Goal: Information Seeking & Learning: Check status

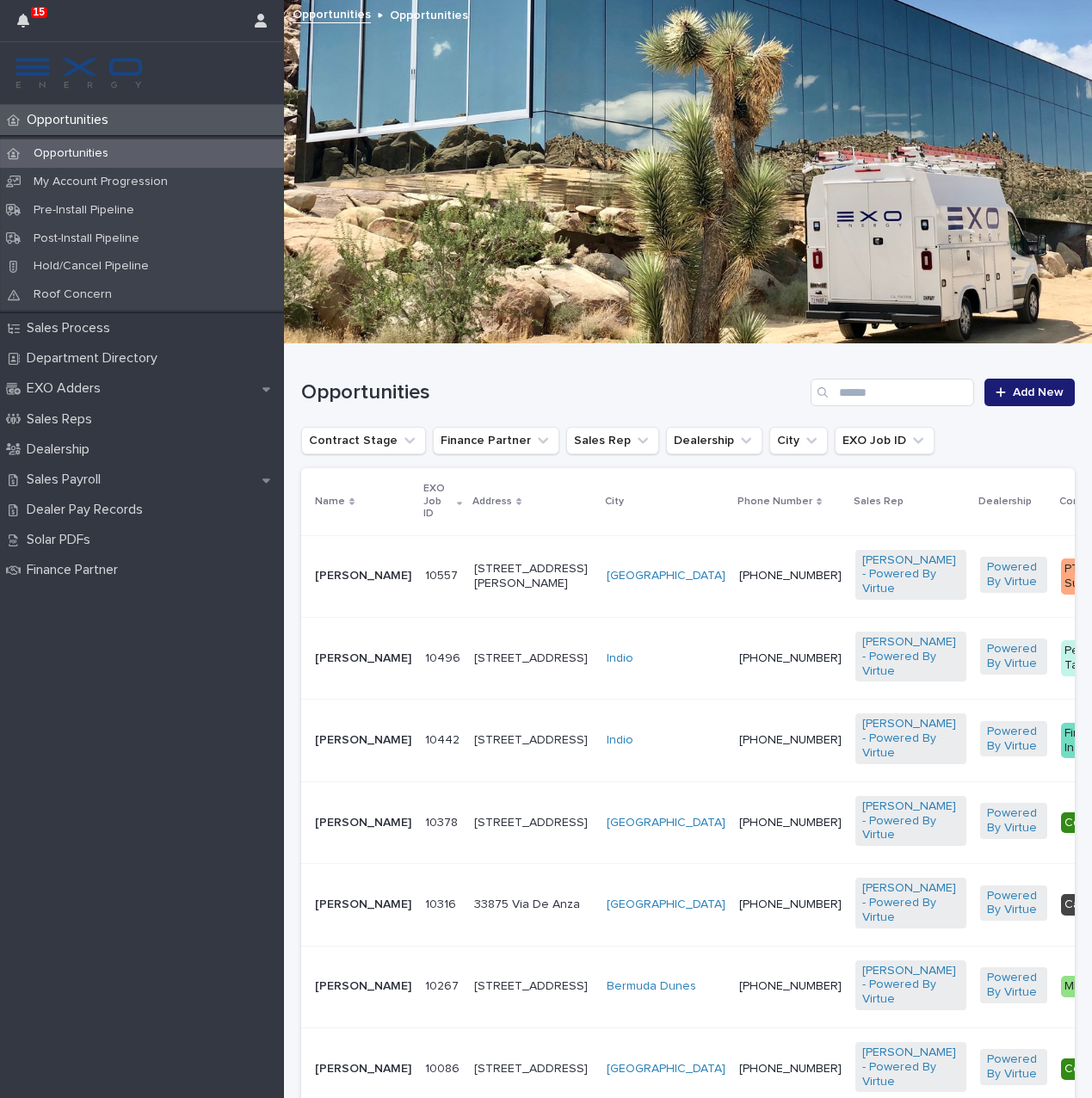
drag, startPoint x: 978, startPoint y: 413, endPoint x: 448, endPoint y: 846, distance: 684.4
click at [474, 831] on p "[STREET_ADDRESS]" at bounding box center [533, 824] width 119 height 15
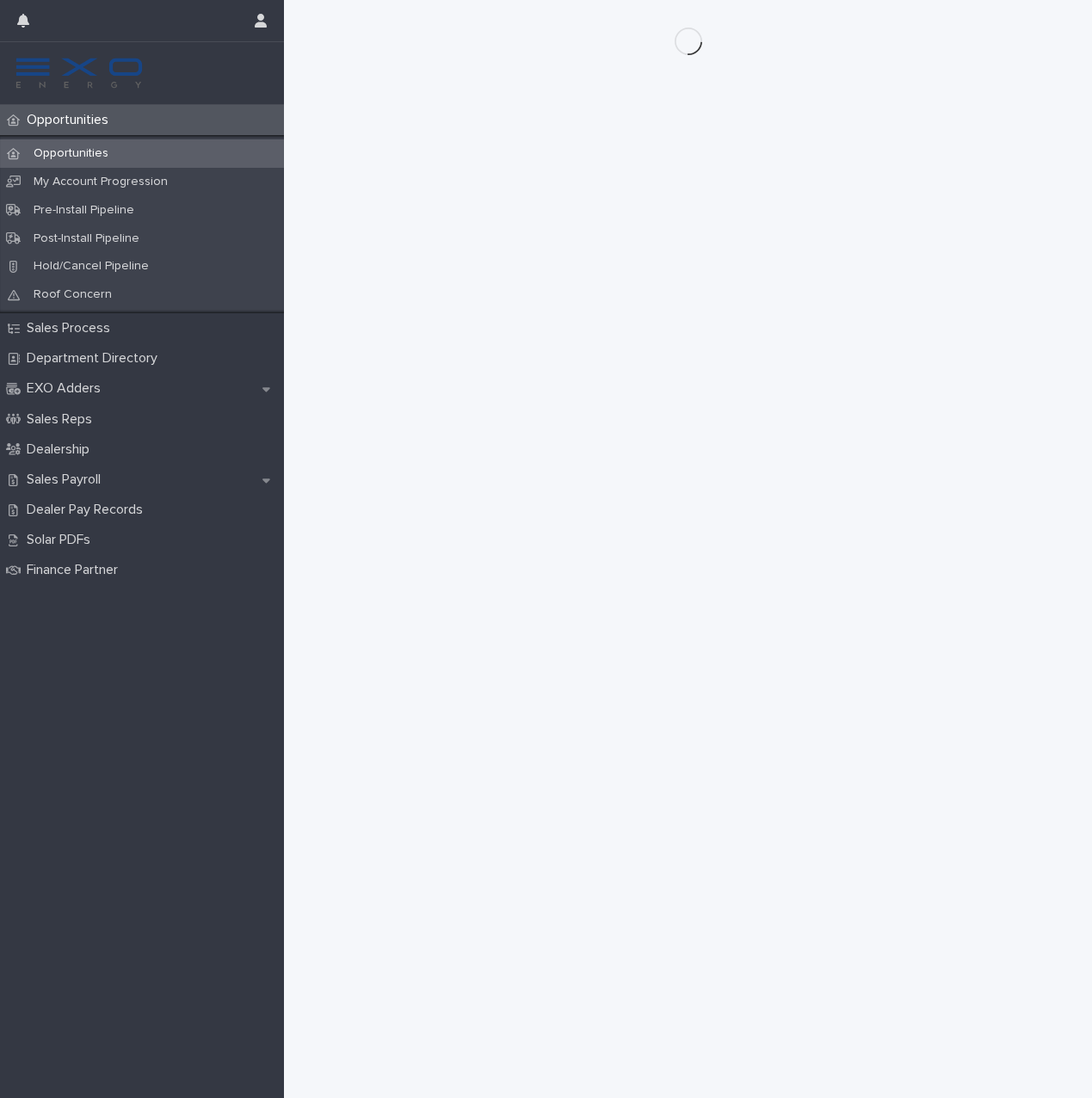
click at [448, 846] on div "Loading... Saving… Loading... Saving…" at bounding box center [687, 527] width 790 height 1055
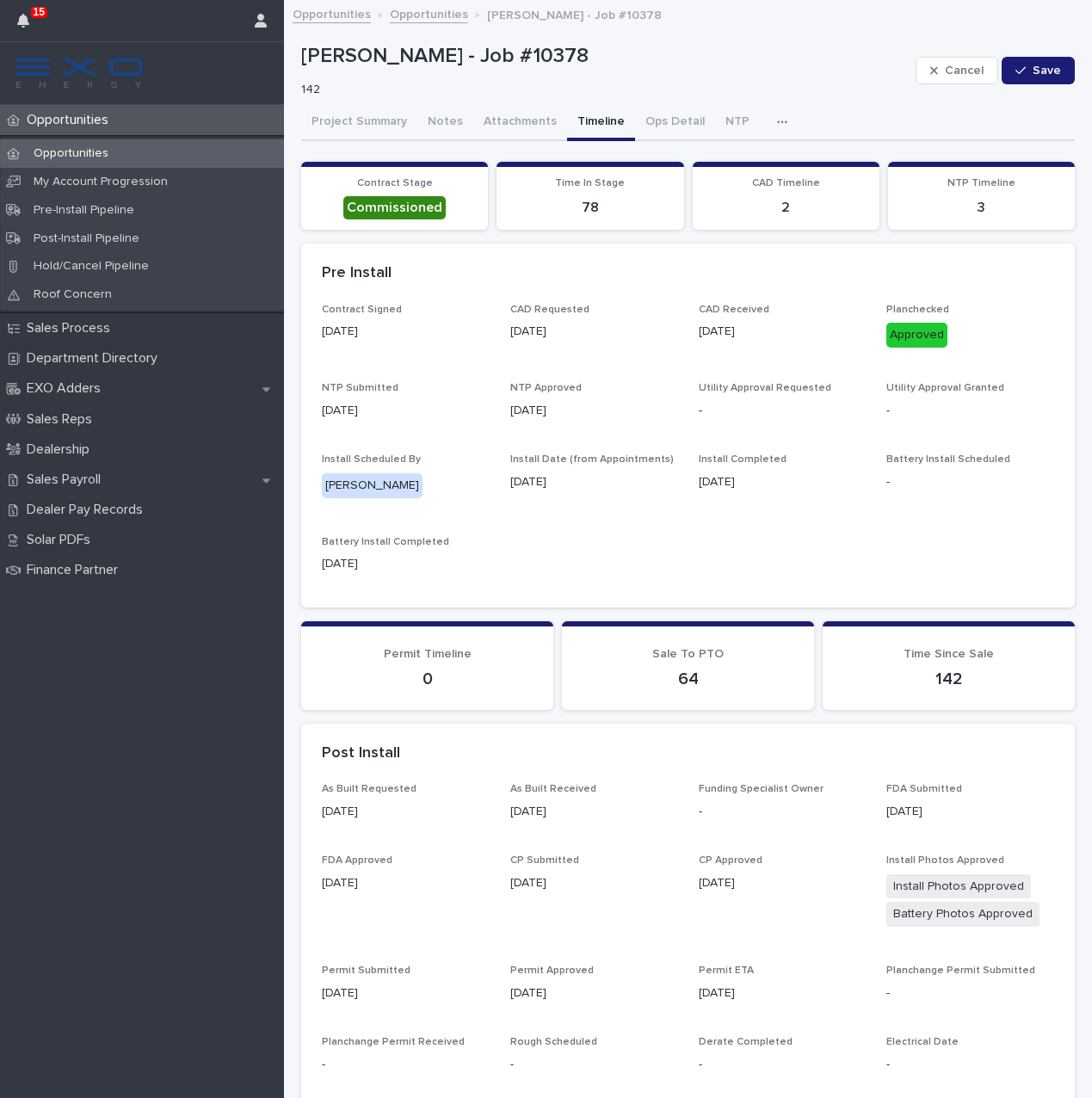
click at [584, 125] on button "Timeline" at bounding box center [600, 123] width 68 height 37
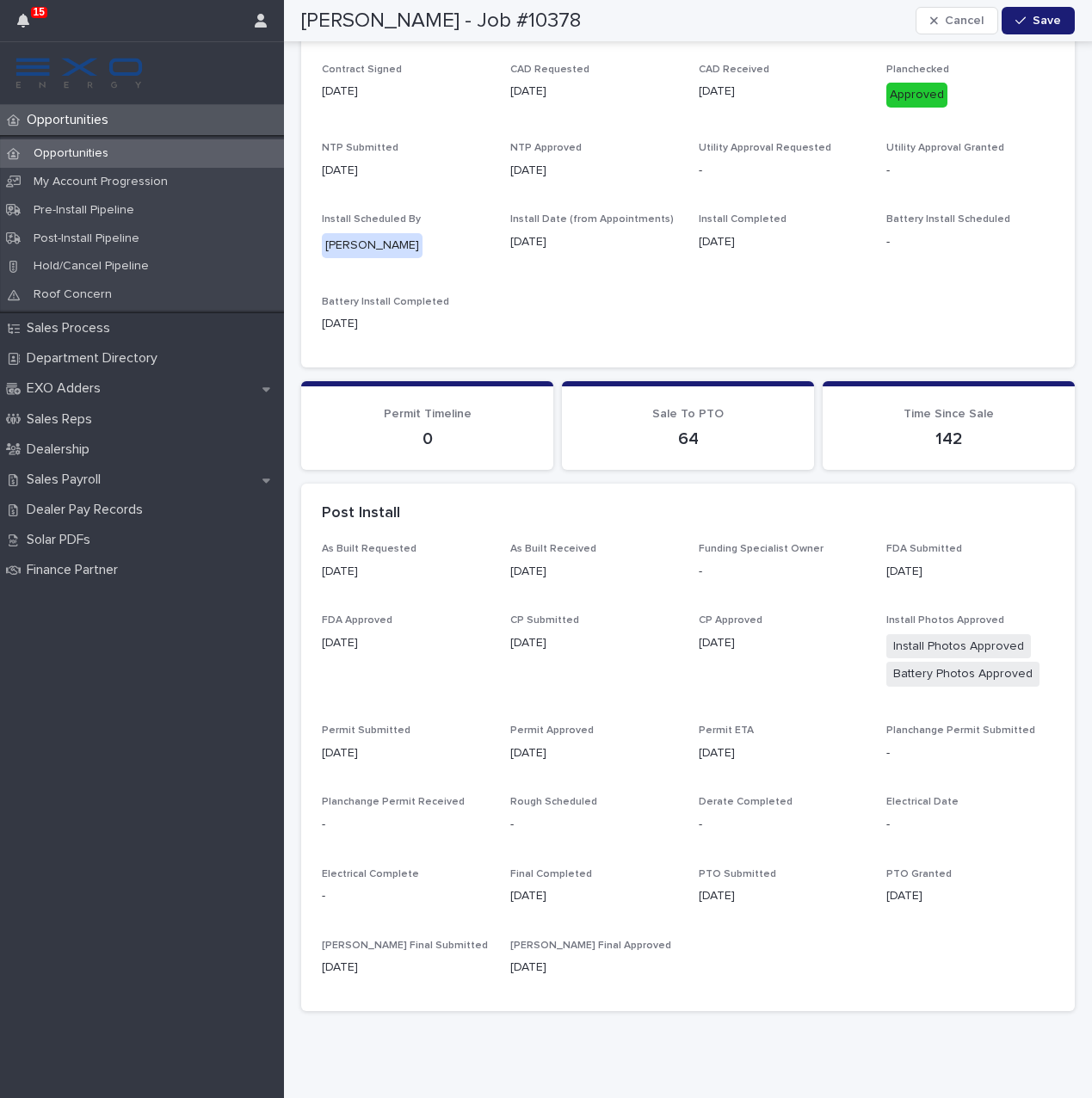
scroll to position [239, 0]
drag, startPoint x: 448, startPoint y: 846, endPoint x: 933, endPoint y: 898, distance: 487.8
click at [933, 898] on div "As Built Requested 4/17/2025 As Built Received 4/18/2025 Funding Specialist Own…" at bounding box center [688, 768] width 732 height 448
copy div "PTO Granted 05/28/2025"
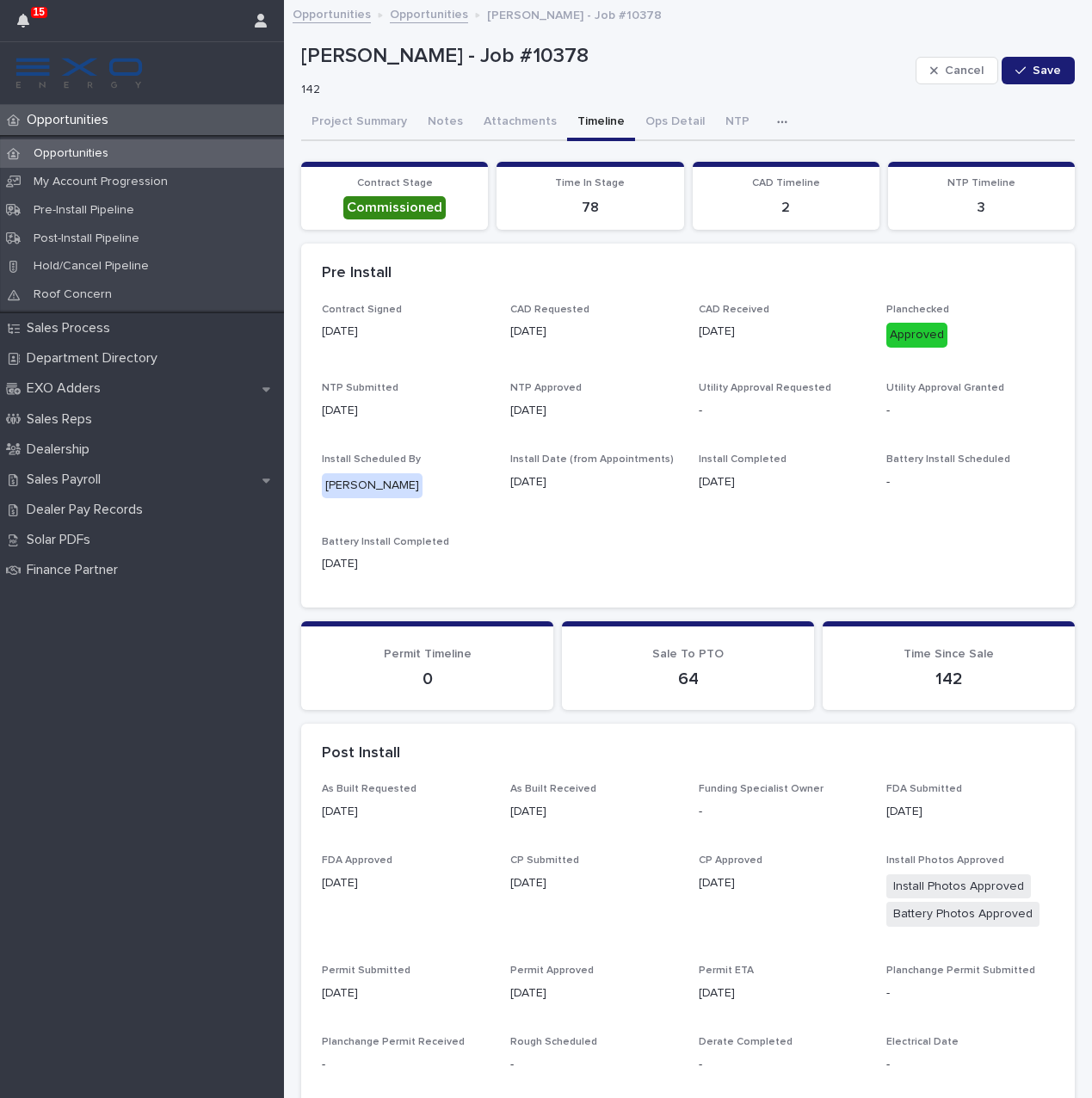
scroll to position [0, 0]
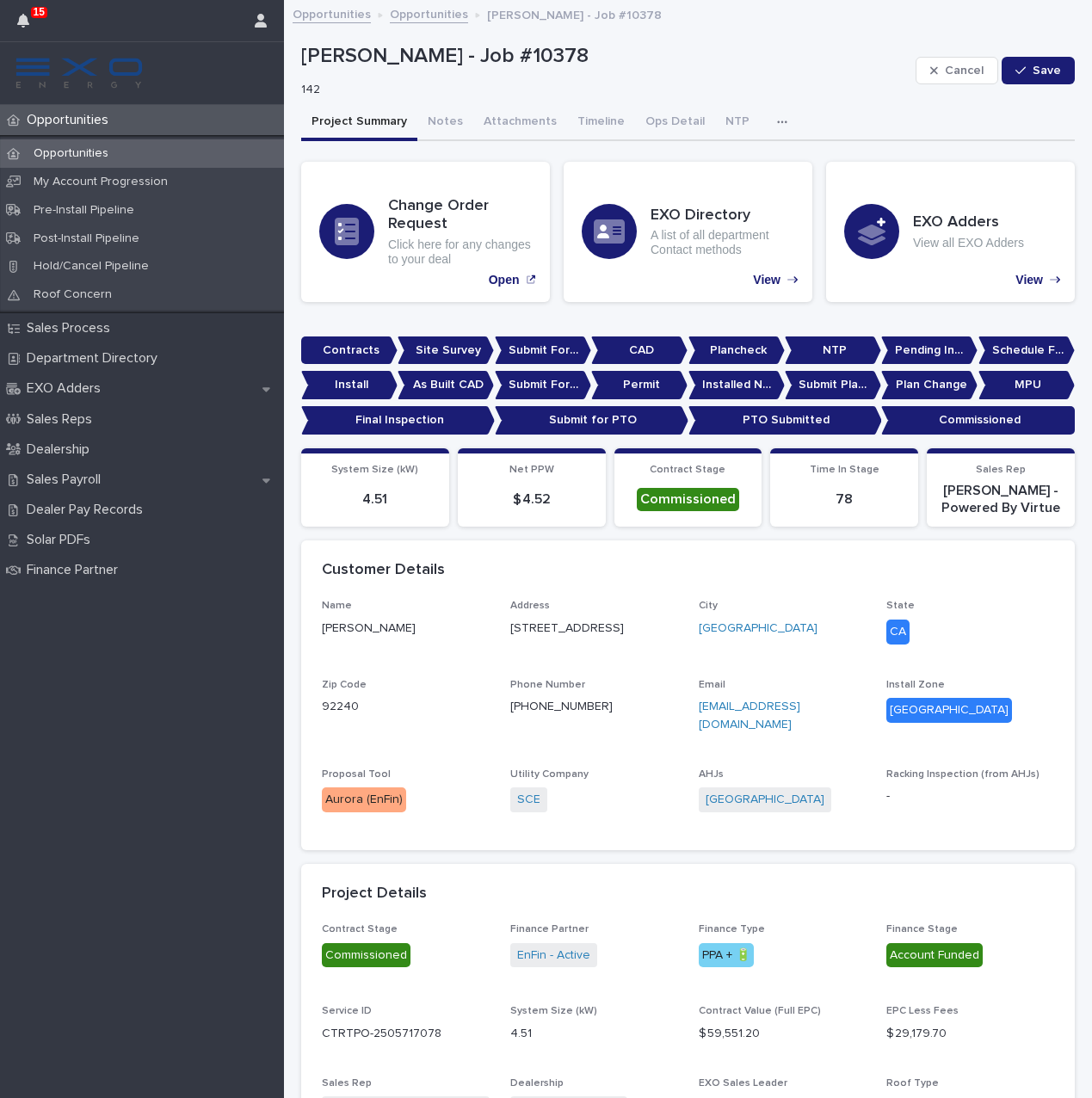
drag, startPoint x: 933, startPoint y: 898, endPoint x: 378, endPoint y: 126, distance: 950.8
click at [378, 126] on button "Project Summary" at bounding box center [360, 123] width 116 height 37
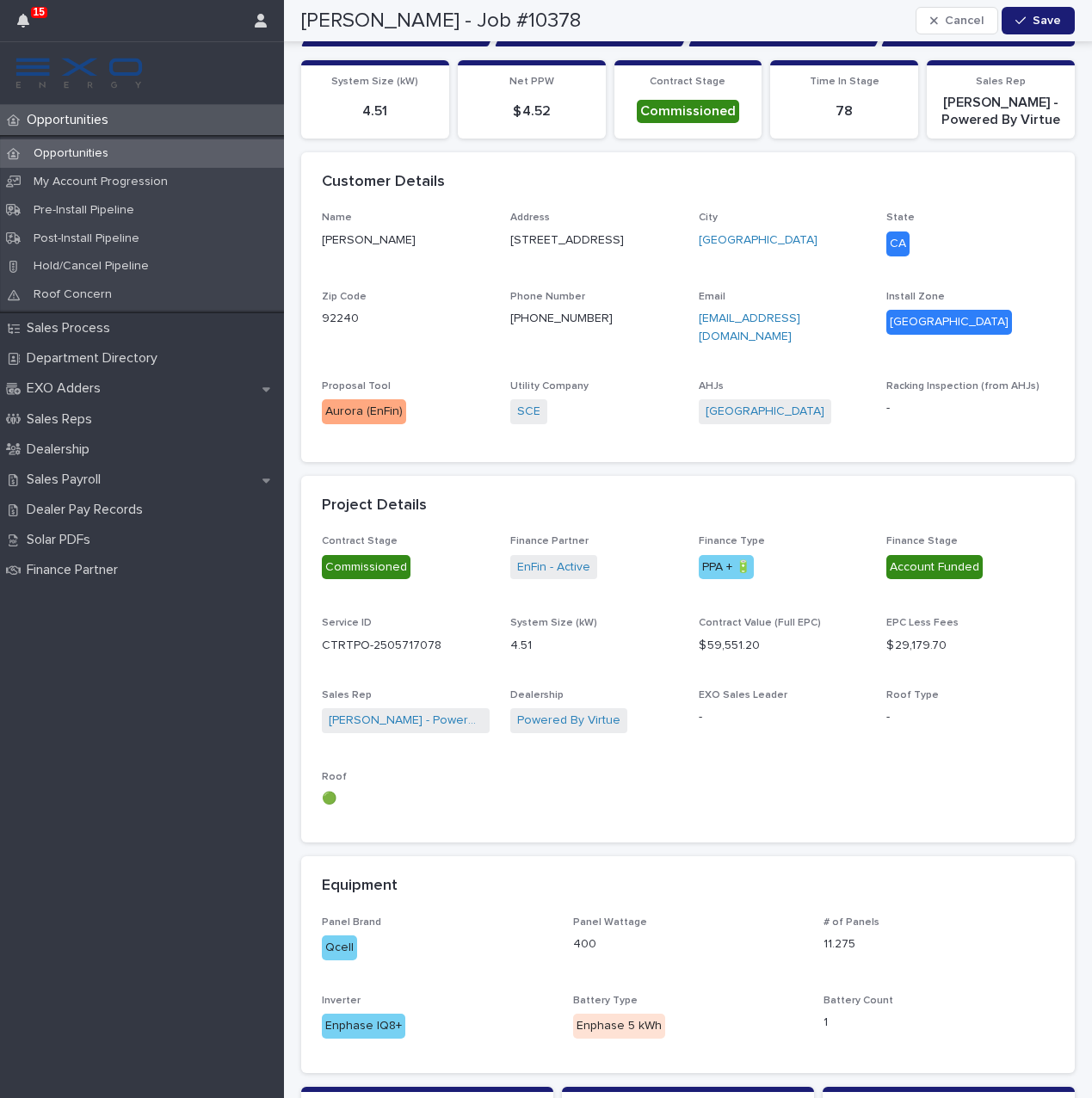
scroll to position [389, 0]
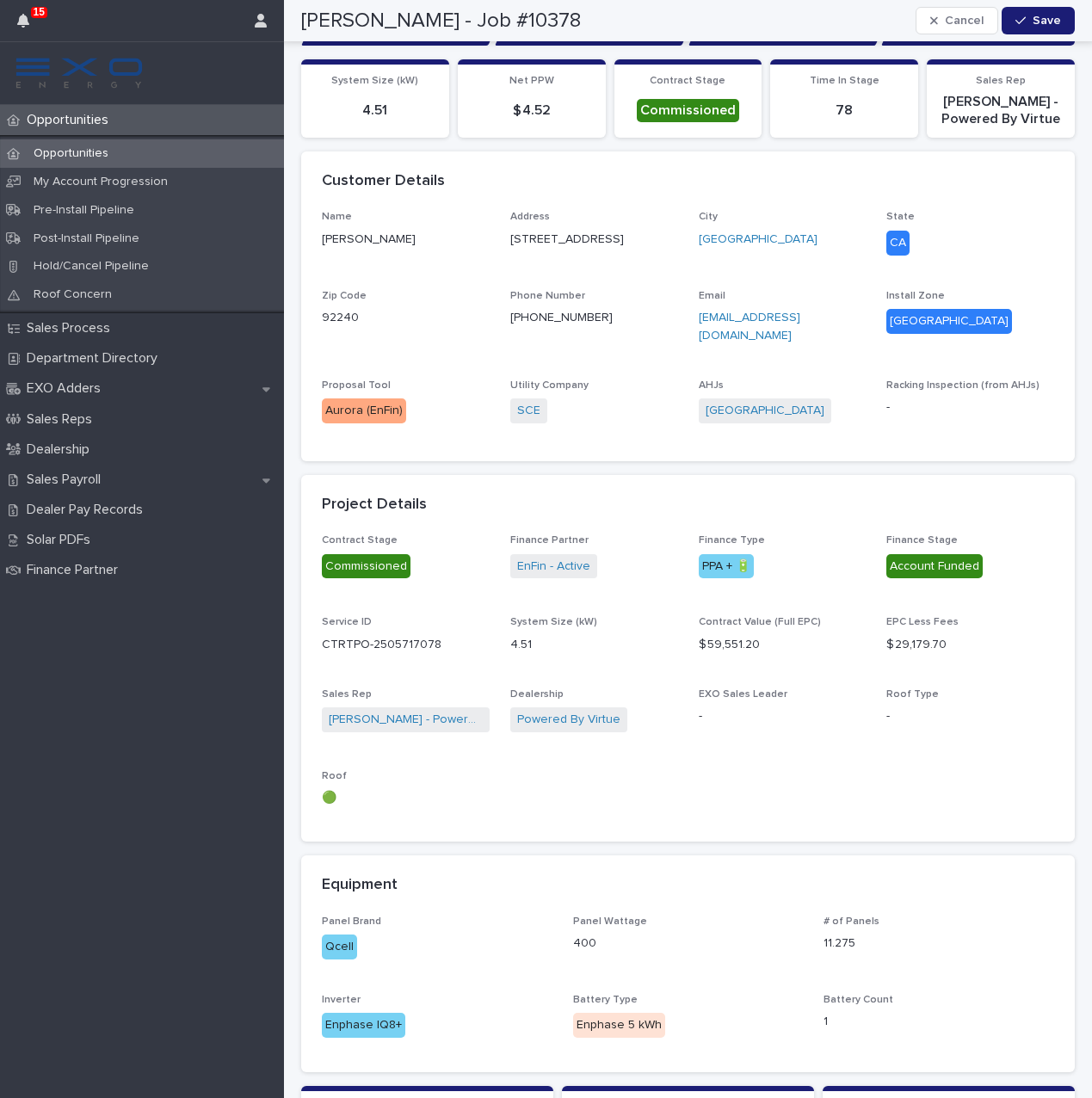
drag, startPoint x: 378, startPoint y: 126, endPoint x: 70, endPoint y: 119, distance: 308.1
click at [70, 119] on p "Opportunities" at bounding box center [70, 119] width 102 height 16
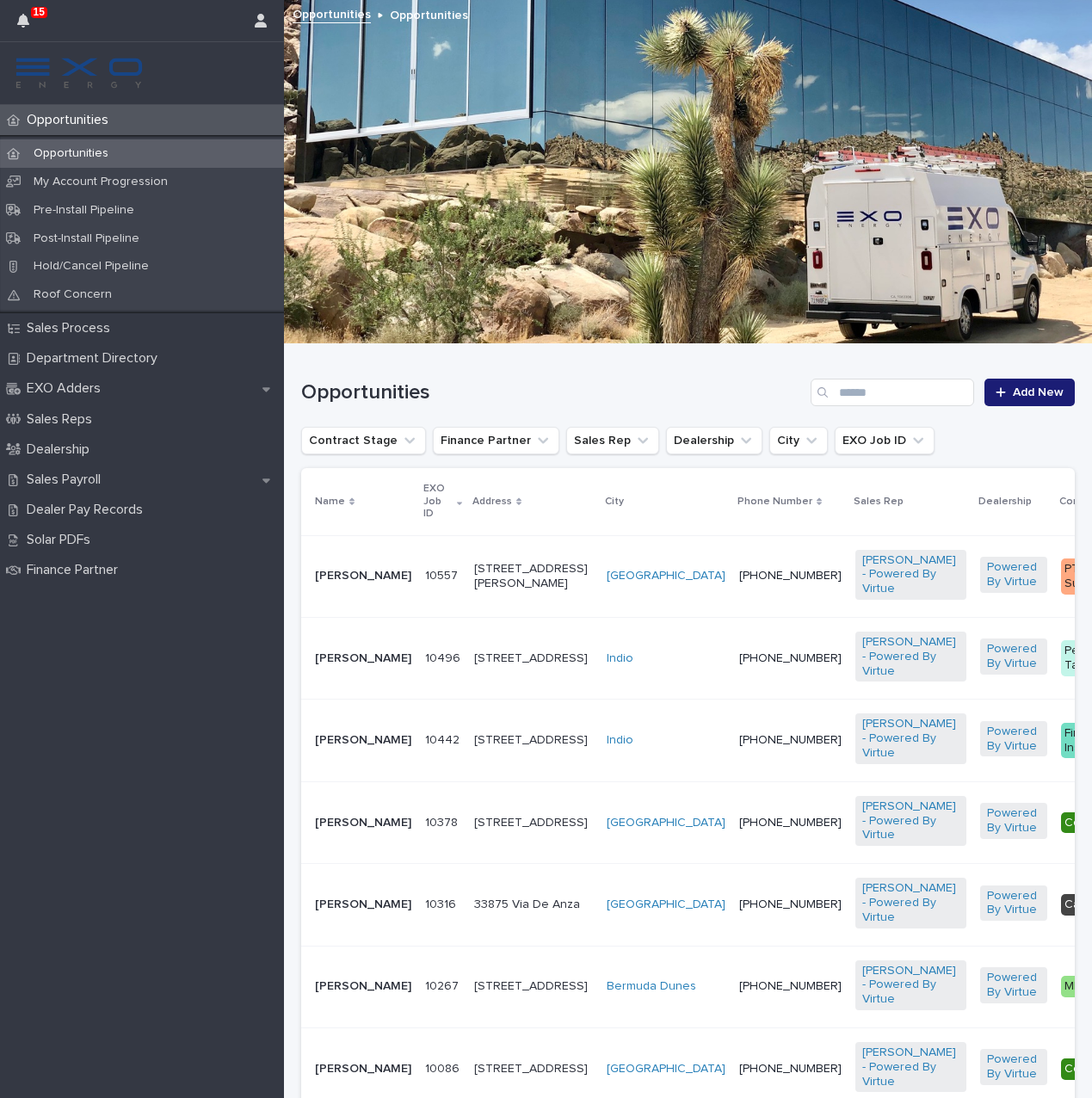
scroll to position [0, 1]
drag, startPoint x: 70, startPoint y: 119, endPoint x: 403, endPoint y: 864, distance: 816.0
click at [424, 838] on div "10378 10378" at bounding box center [442, 824] width 36 height 28
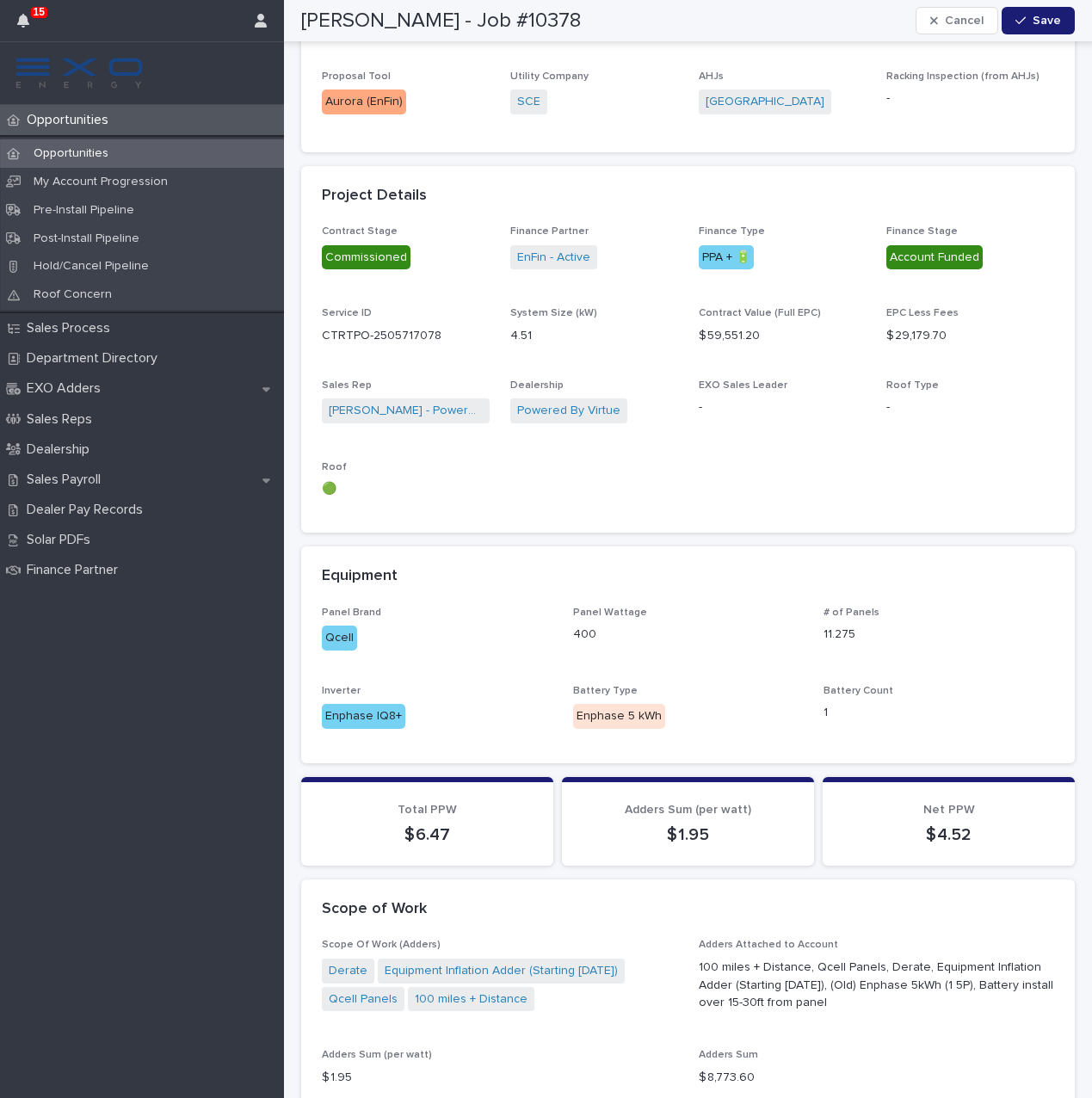
scroll to position [686, 0]
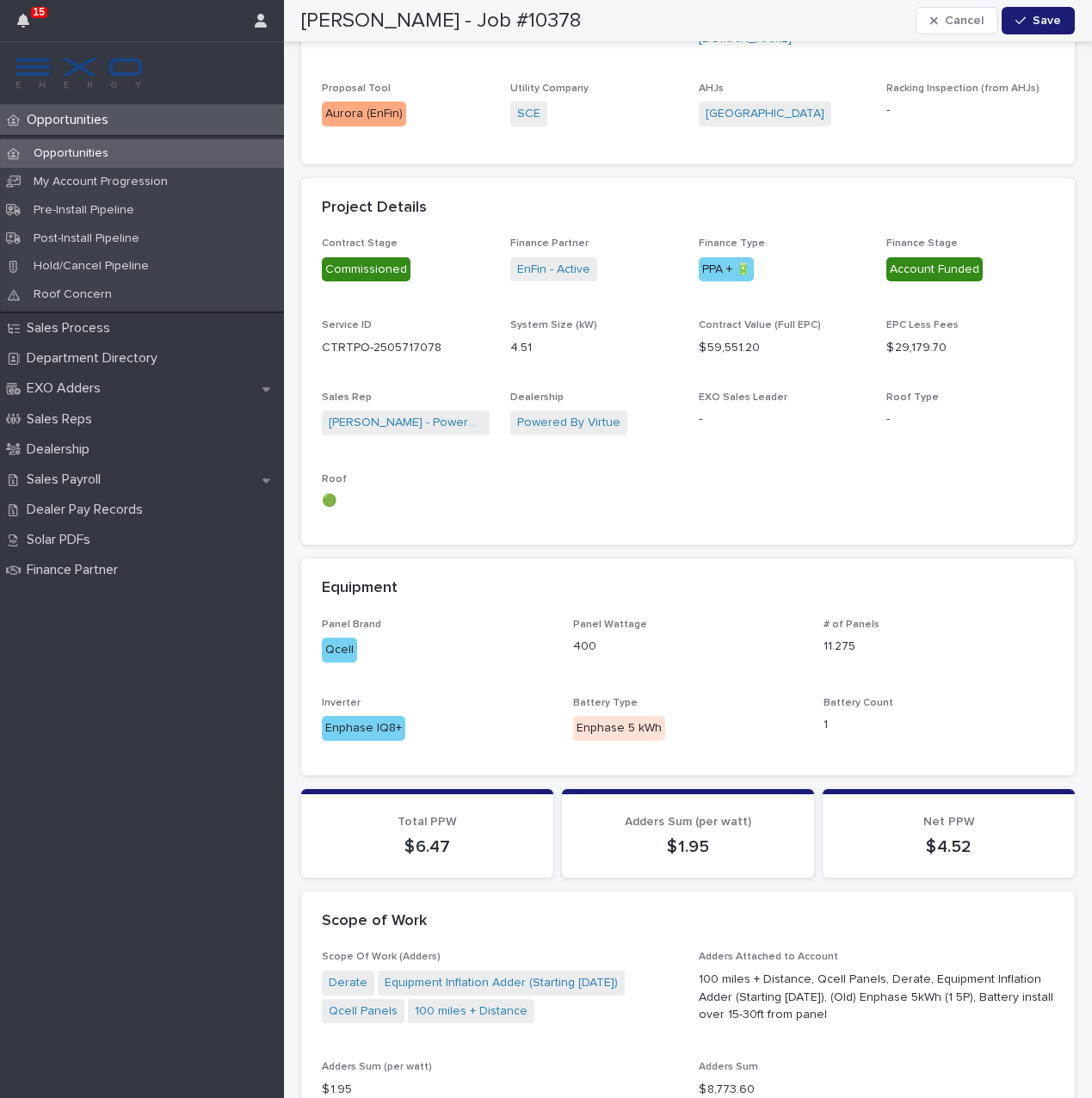
click at [299, 557] on div "Loading... Saving… Loading... Saving… Aura Raichert - Job #10378 Cancel Save Au…" at bounding box center [687, 890] width 790 height 3148
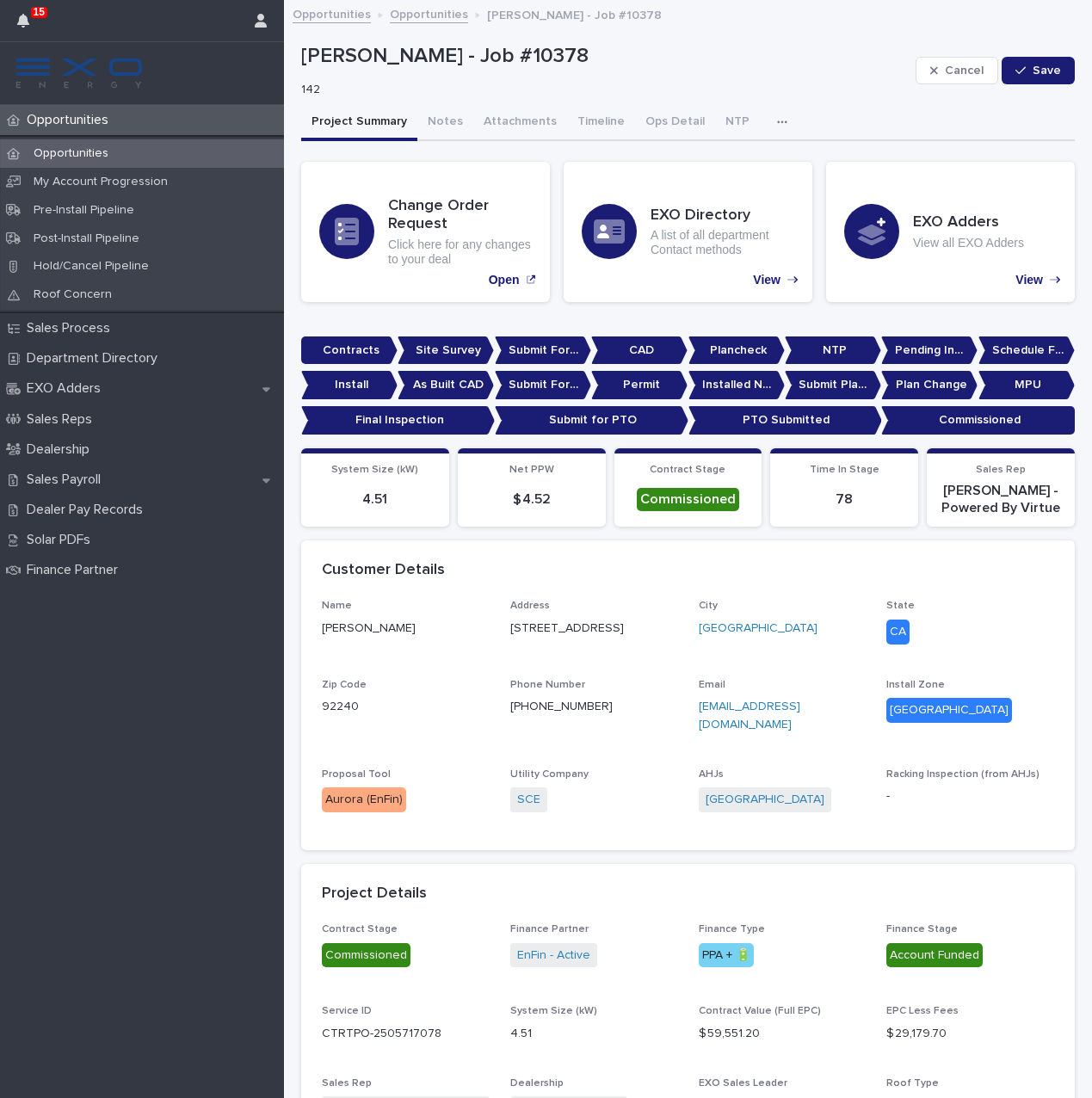
scroll to position [12, 0]
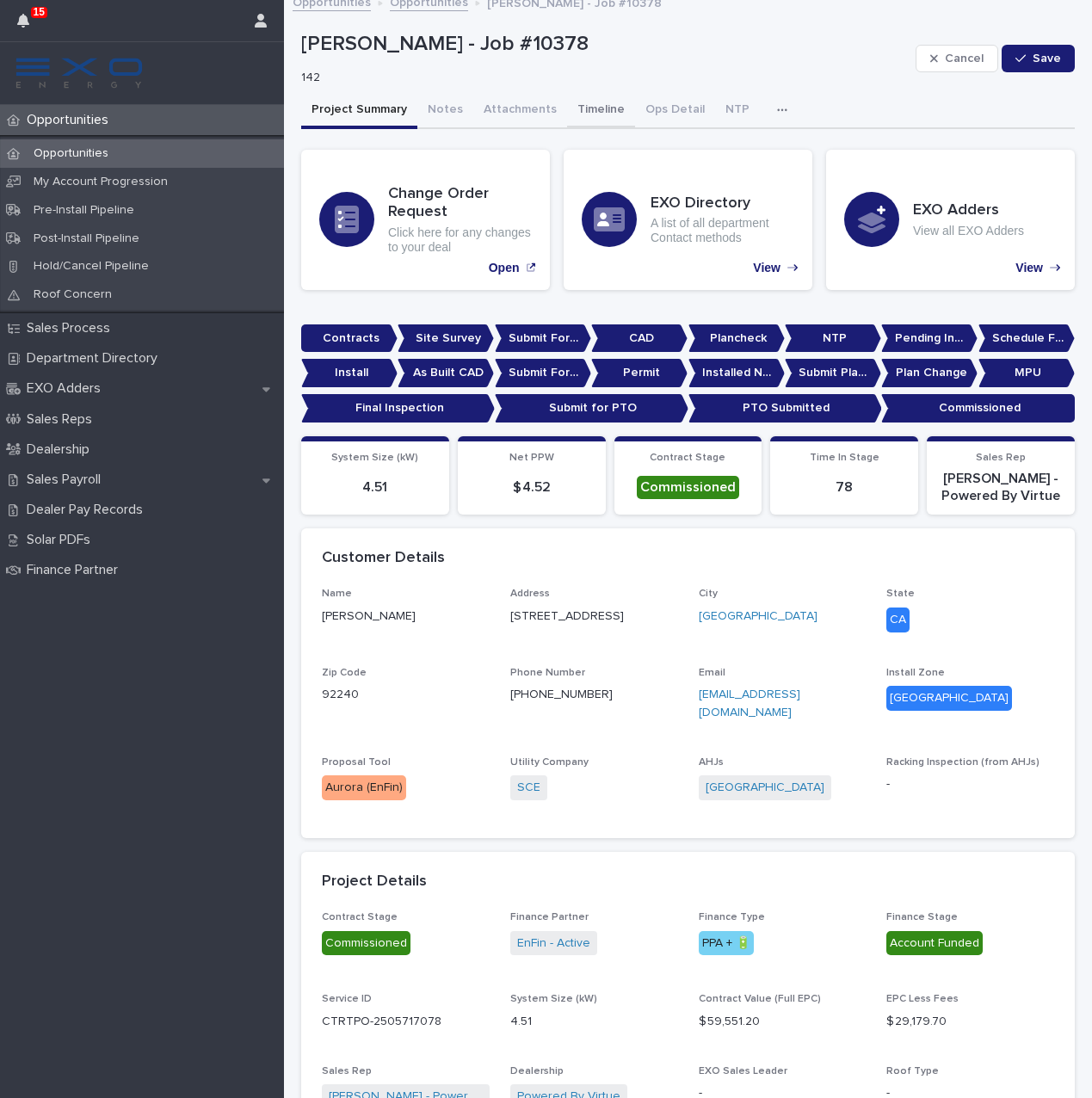
click at [585, 113] on button "Timeline" at bounding box center [600, 111] width 68 height 37
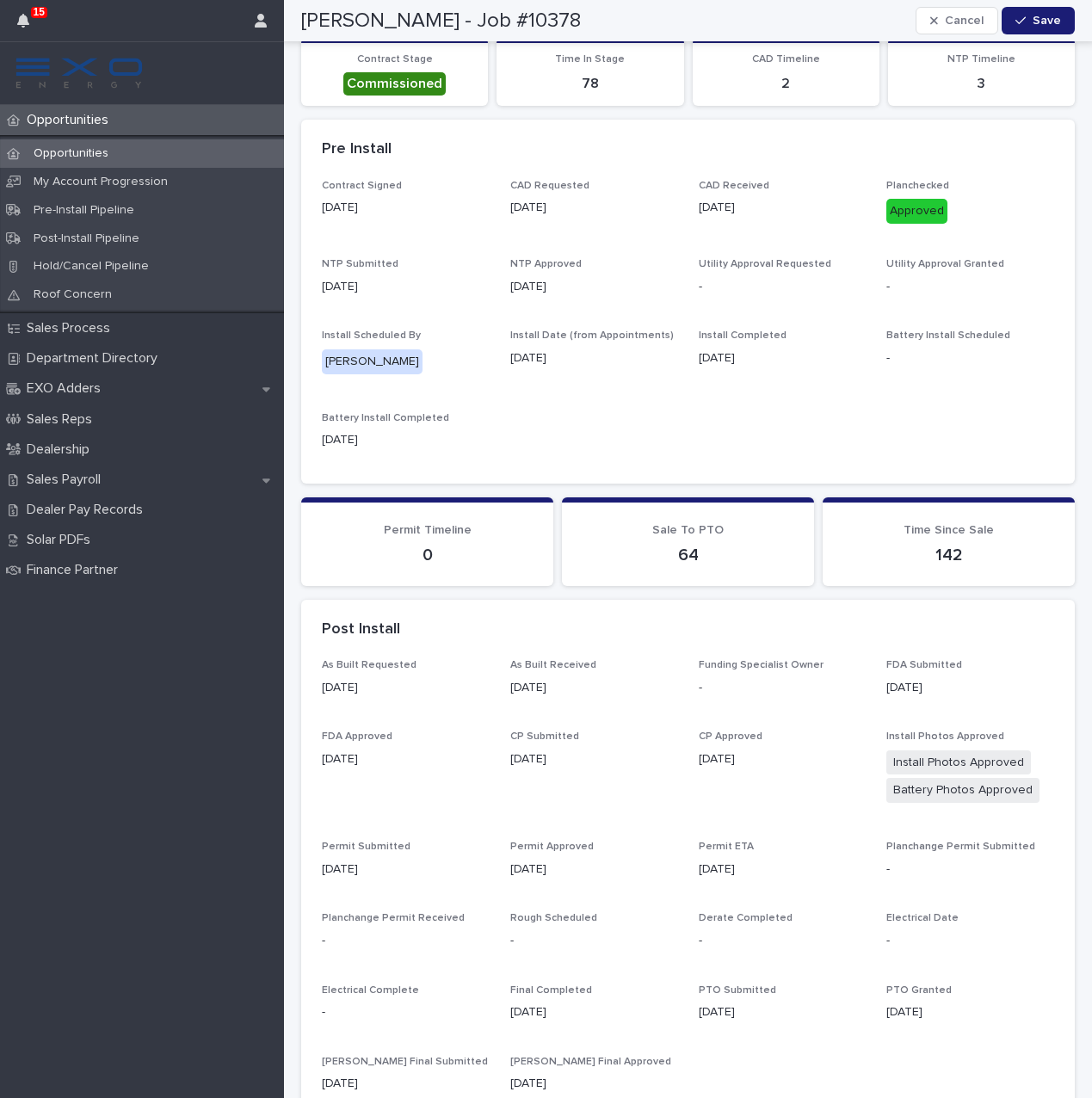
scroll to position [122, 0]
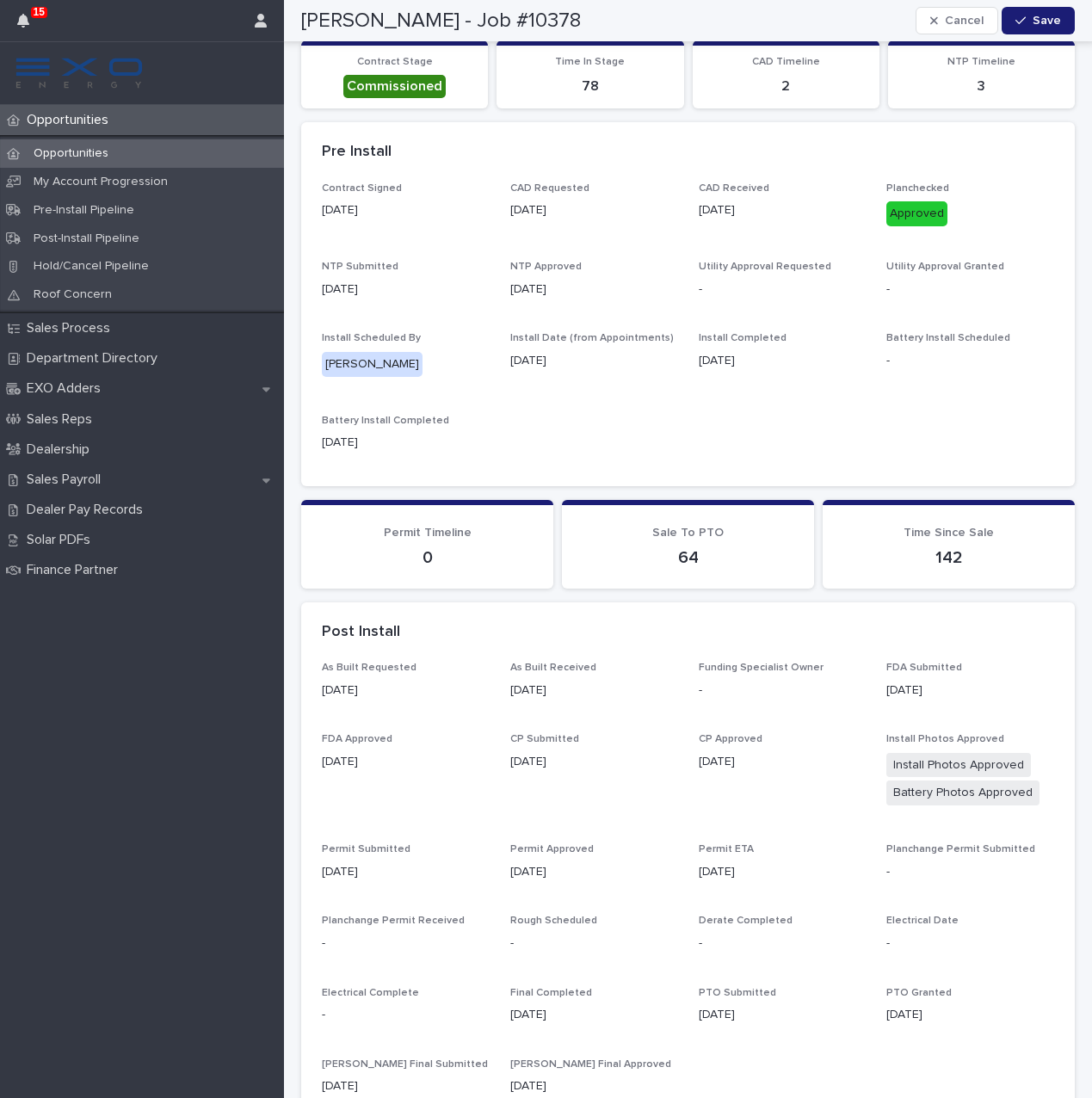
drag, startPoint x: 957, startPoint y: 1008, endPoint x: 897, endPoint y: 991, distance: 62.4
click at [893, 1002] on div "05/28/2025" at bounding box center [969, 1013] width 168 height 22
copy p "05/28/2025"
